Goal: Transaction & Acquisition: Purchase product/service

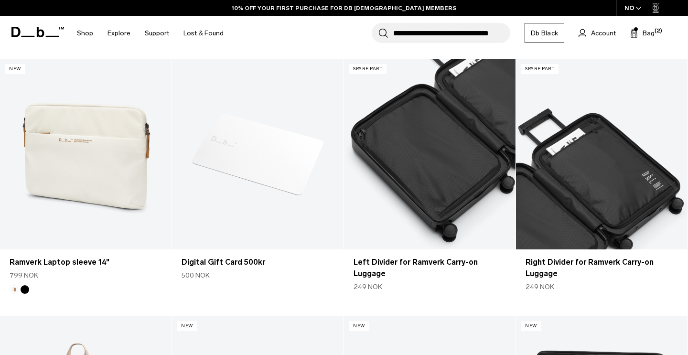
scroll to position [143, 0]
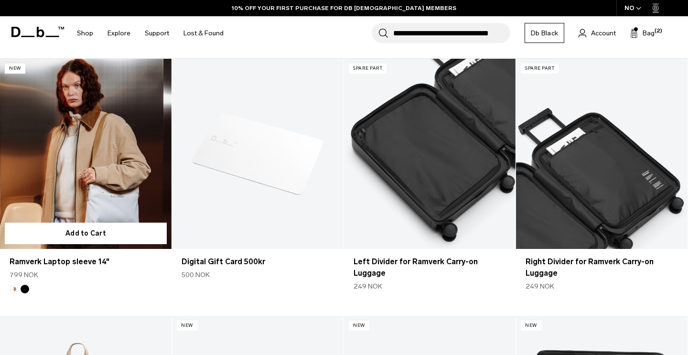
click at [74, 157] on link "Ramverk Laptop sleeve 14" at bounding box center [85, 154] width 171 height 191
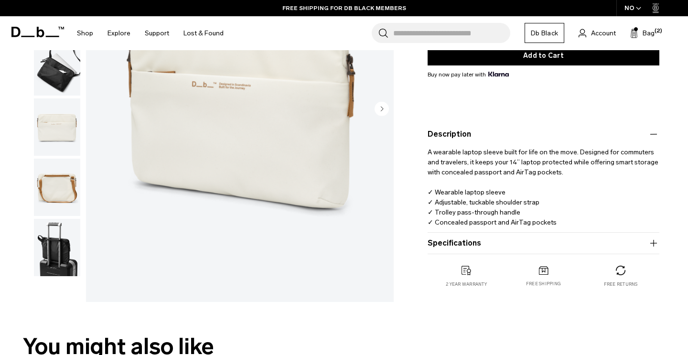
click at [490, 241] on button "Specifications" at bounding box center [543, 242] width 232 height 11
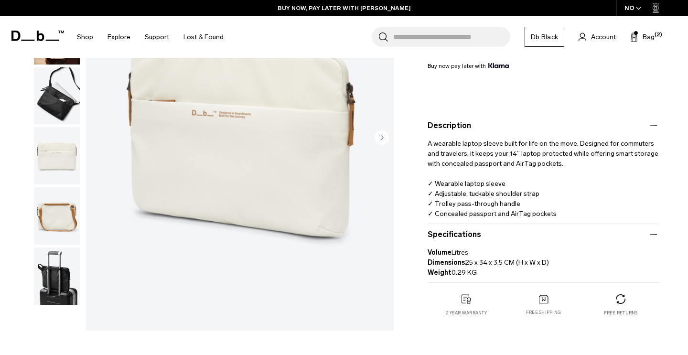
scroll to position [184, 0]
